Goal: Task Accomplishment & Management: Manage account settings

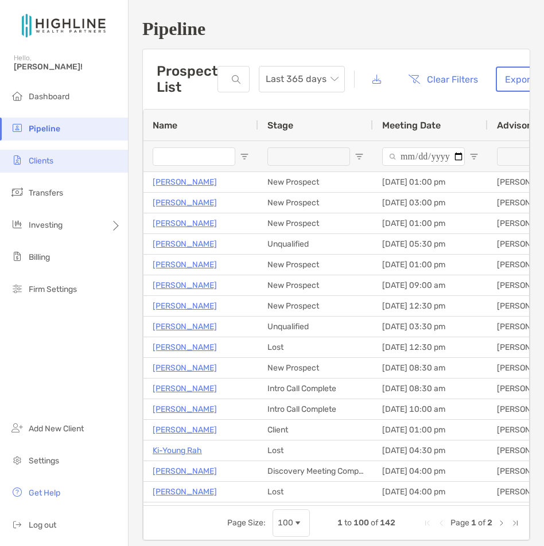
click at [84, 165] on li "Clients" at bounding box center [64, 161] width 128 height 23
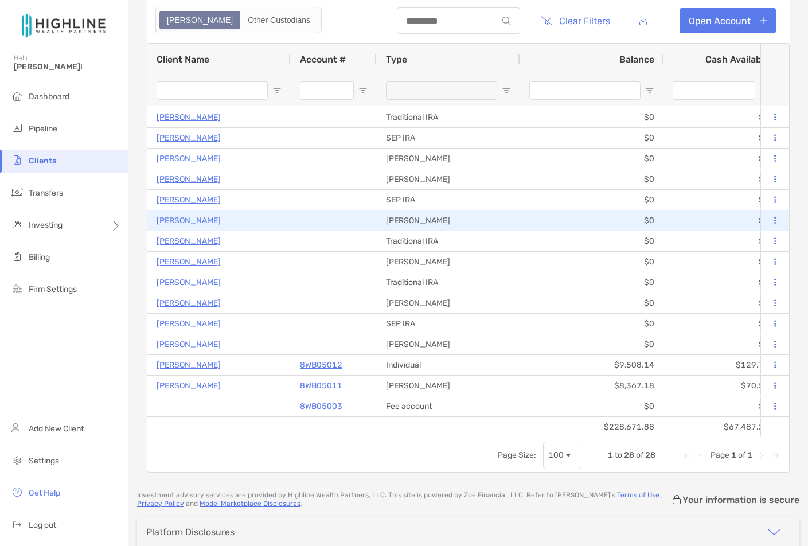
scroll to position [107, 0]
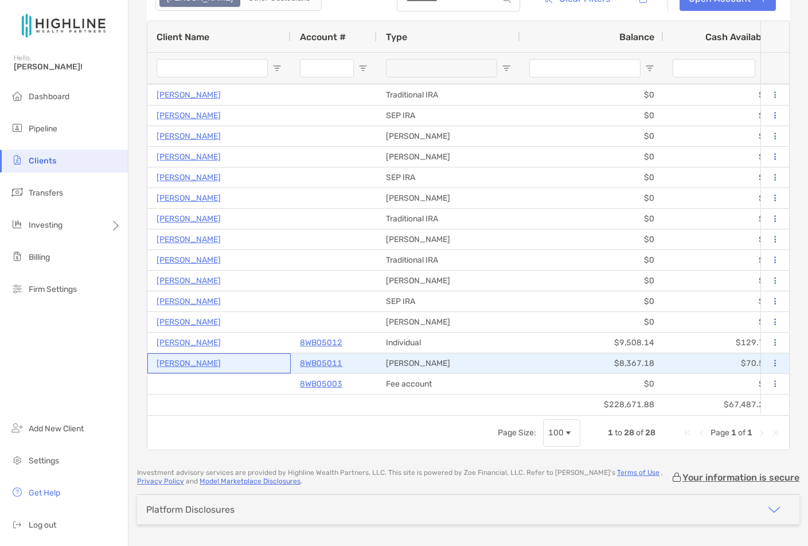
click at [220, 361] on p "[PERSON_NAME]" at bounding box center [189, 363] width 64 height 14
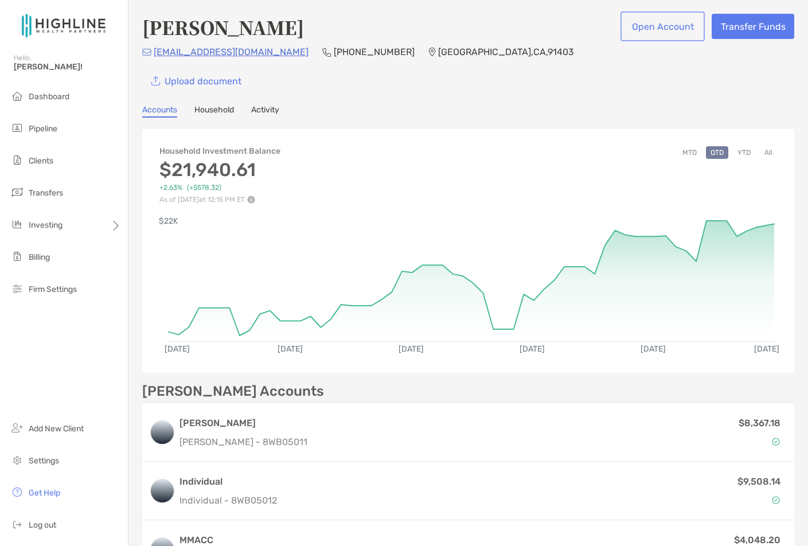
click at [543, 32] on button "Open Account" at bounding box center [663, 26] width 80 height 25
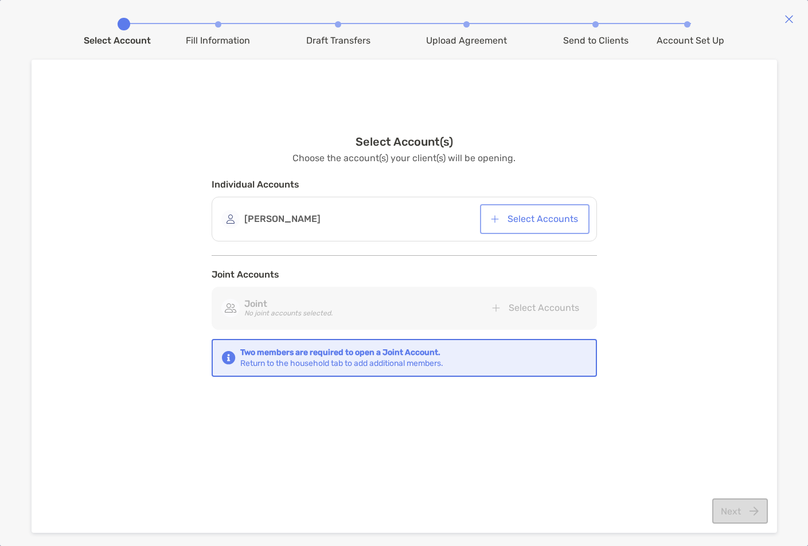
click at [538, 216] on button "Select Accounts" at bounding box center [534, 218] width 105 height 25
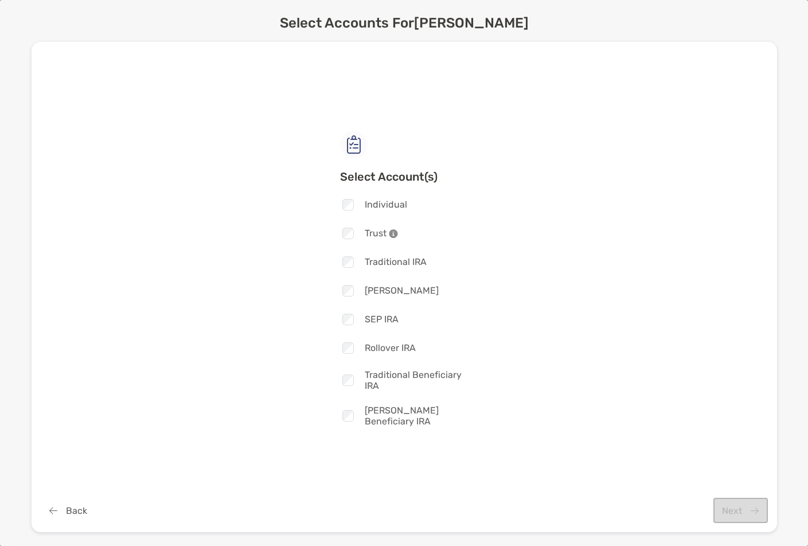
click at [462, 120] on div "Select Account(s) Checkbox Individual Checkbox Trust Checkbox Traditional IRA C…" at bounding box center [404, 287] width 709 height 385
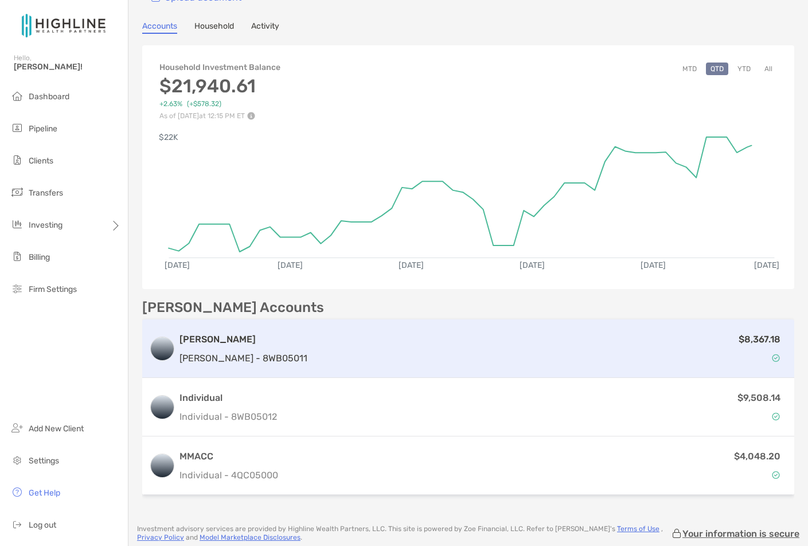
scroll to position [85, 0]
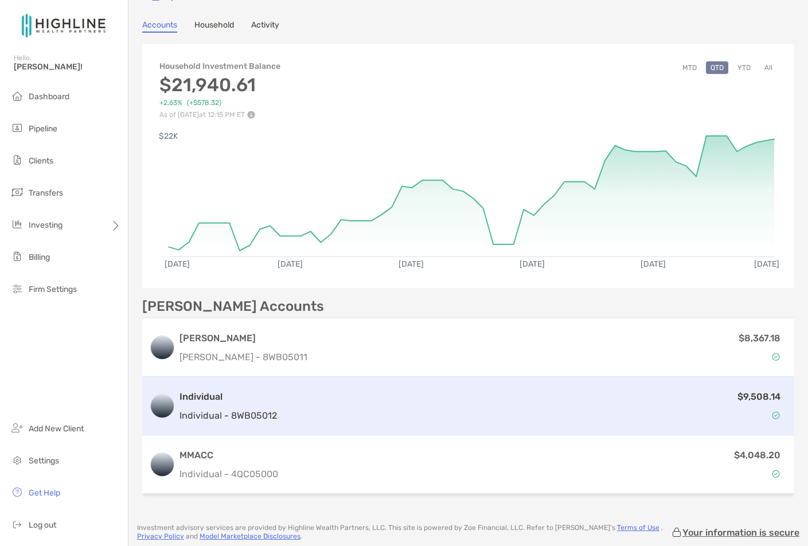
click at [253, 404] on div "Individual Individual - 8WB05012" at bounding box center [227, 406] width 97 height 33
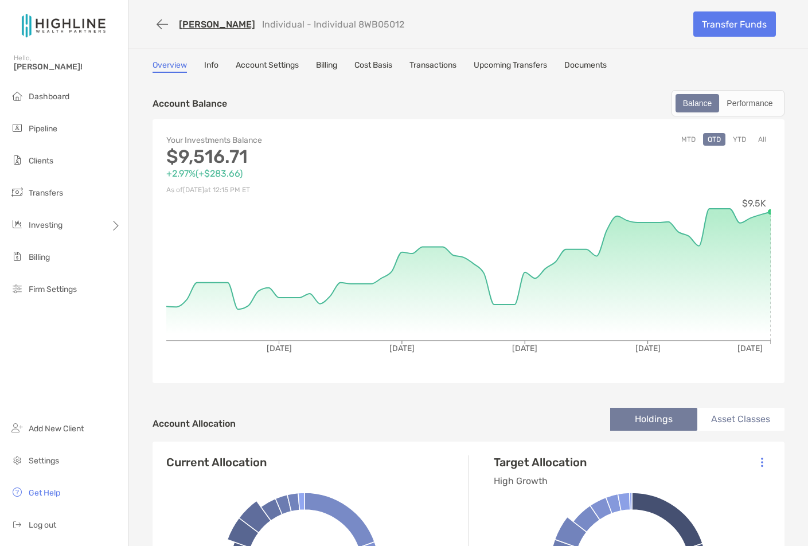
click at [273, 65] on link "Account Settings" at bounding box center [267, 66] width 63 height 13
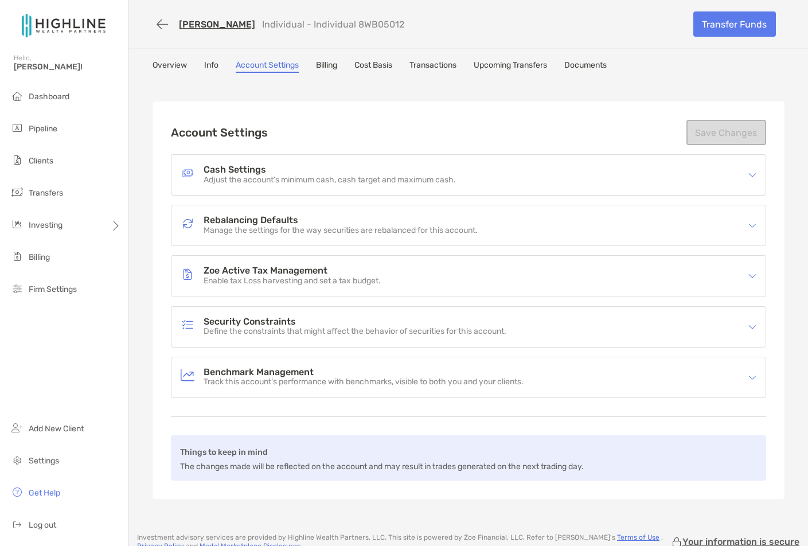
click at [340, 219] on h4 "Rebalancing Defaults" at bounding box center [341, 221] width 274 height 10
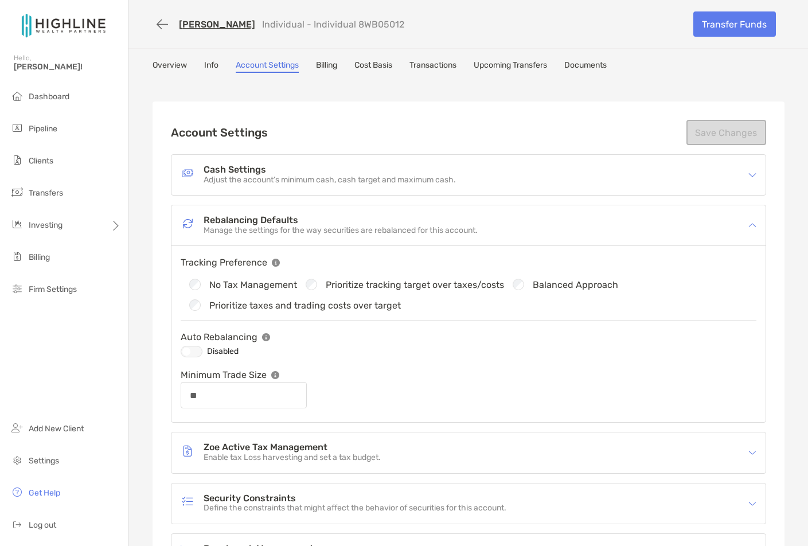
click at [395, 451] on div "Zoe Active Tax Management Enable tax Loss harvesting and set a tax budget." at bounding box center [461, 452] width 561 height 26
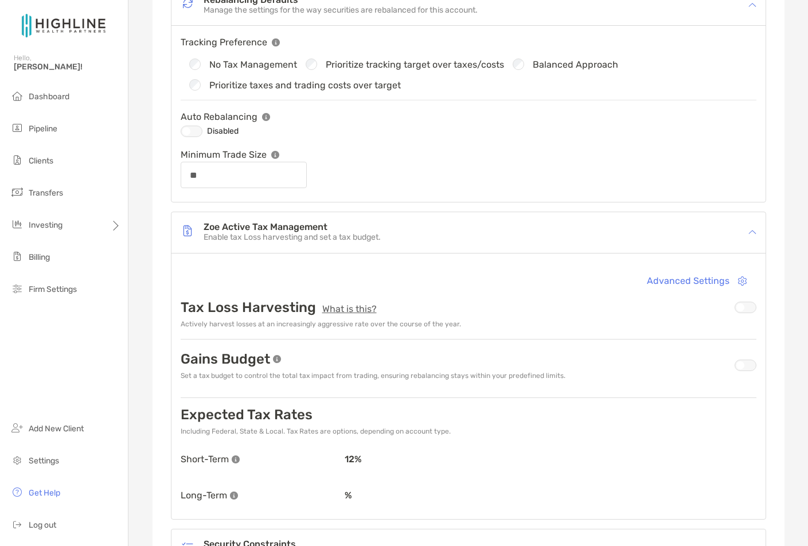
scroll to position [255, 0]
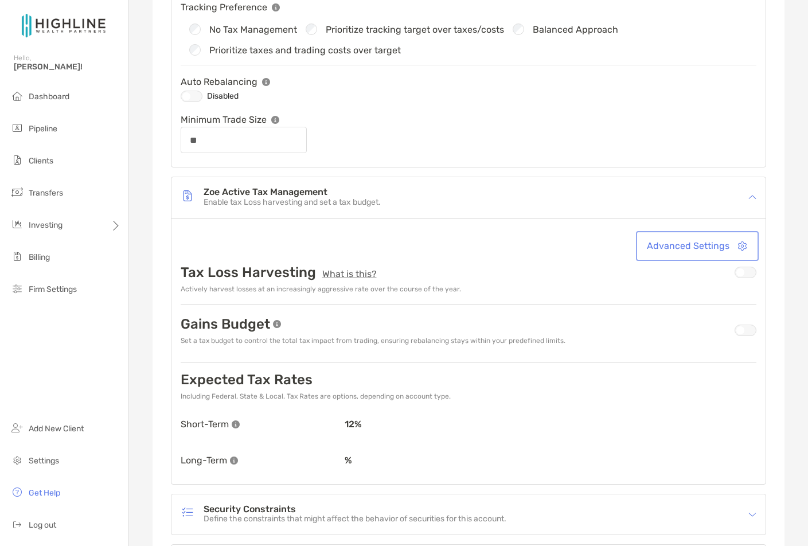
click at [543, 249] on button "Advanced Settings" at bounding box center [697, 245] width 118 height 25
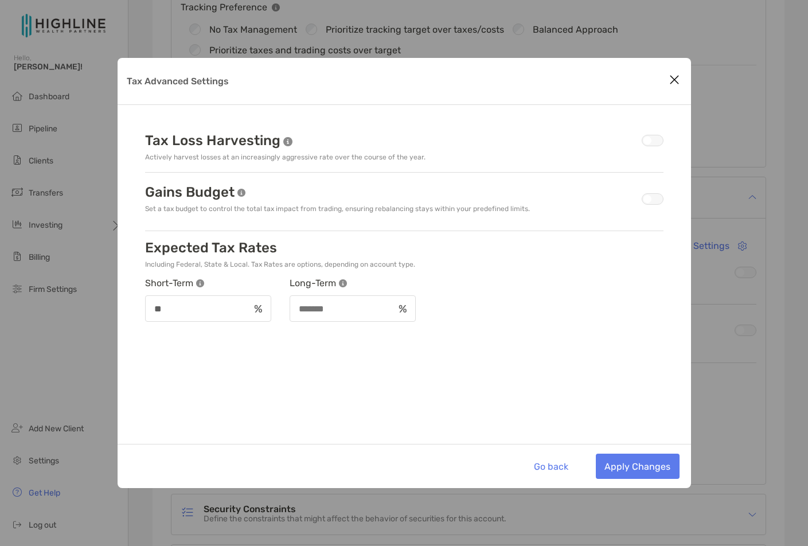
click at [543, 76] on icon "Close modal" at bounding box center [674, 80] width 10 height 14
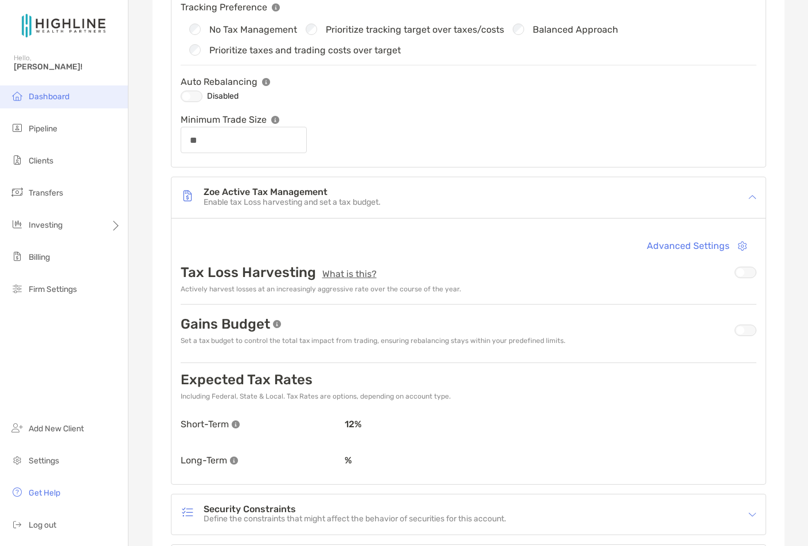
click at [45, 100] on span "Dashboard" at bounding box center [49, 97] width 41 height 10
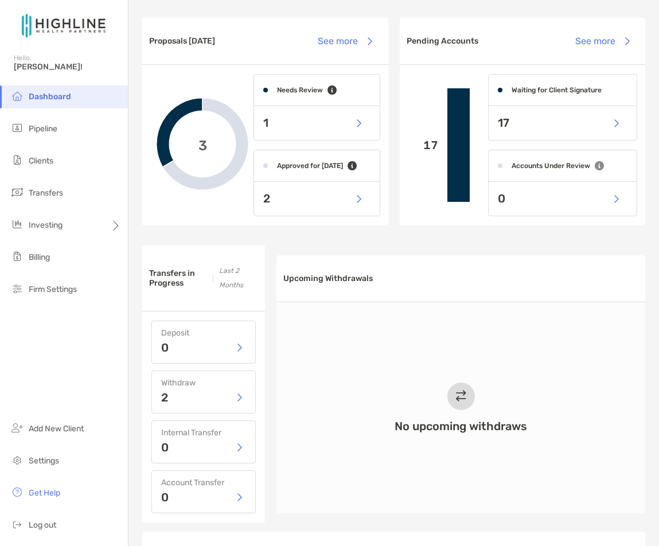
scroll to position [295, 0]
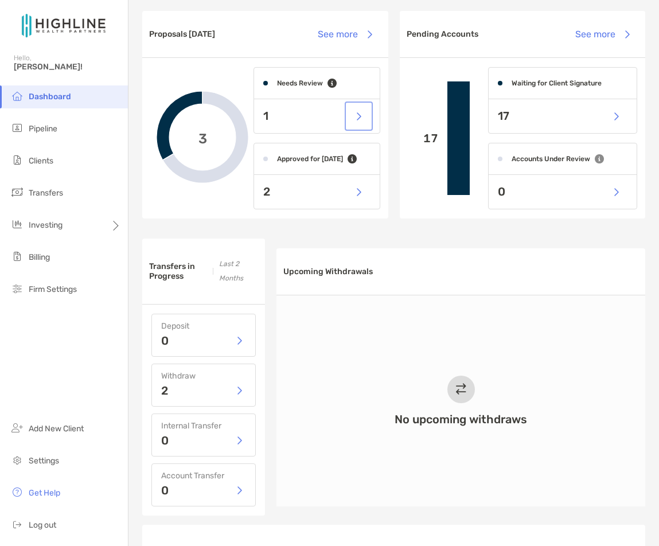
click at [356, 114] on button "button" at bounding box center [359, 116] width 24 height 25
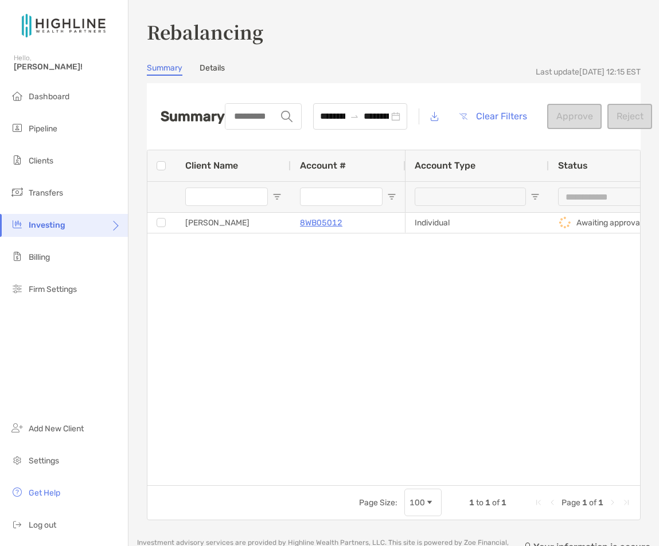
click at [344, 323] on div "[PERSON_NAME] 8WB05012 Individual Awaiting approval $9,508.14" at bounding box center [393, 349] width 493 height 272
click at [58, 96] on span "Dashboard" at bounding box center [49, 97] width 41 height 10
